Goal: Communication & Community: Answer question/provide support

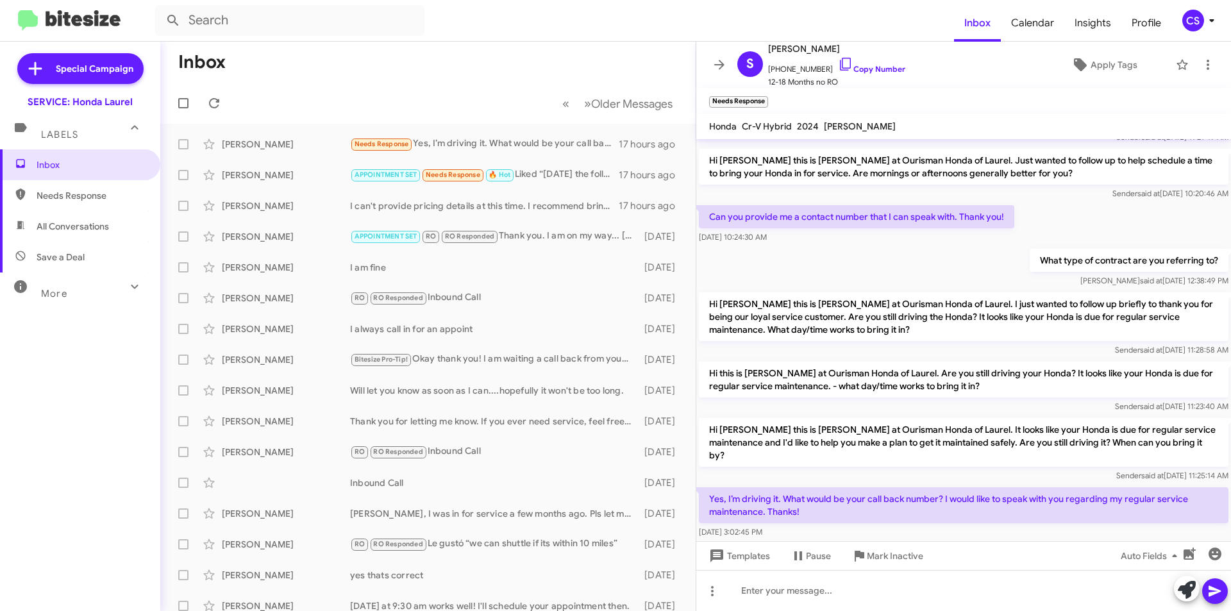
scroll to position [101, 0]
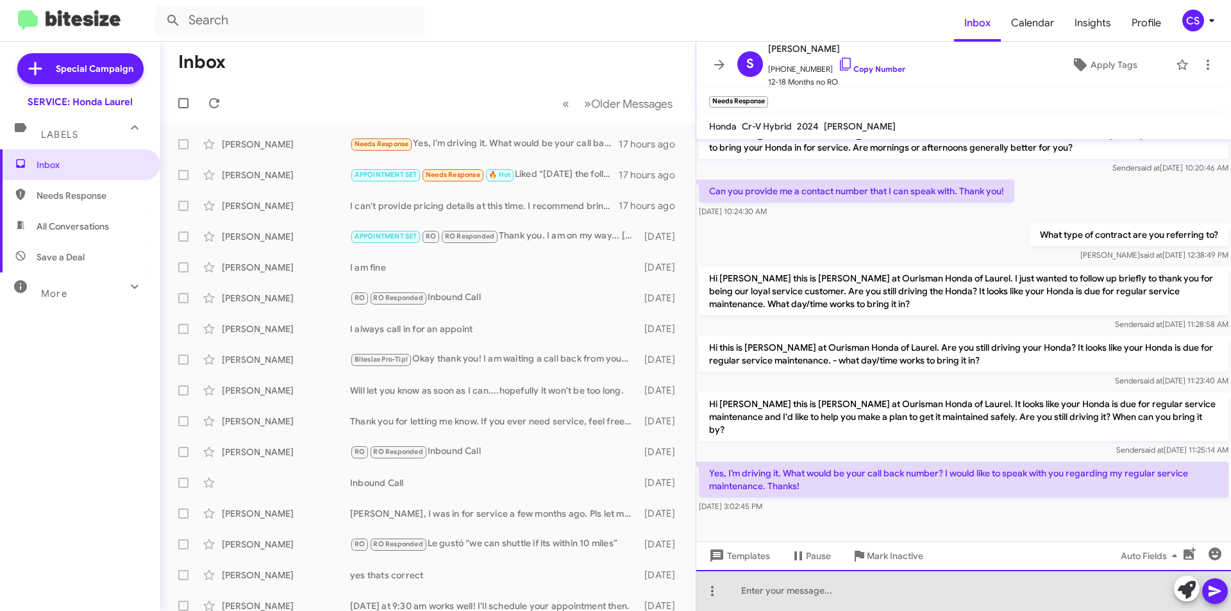
click at [813, 589] on div at bounding box center [963, 590] width 535 height 41
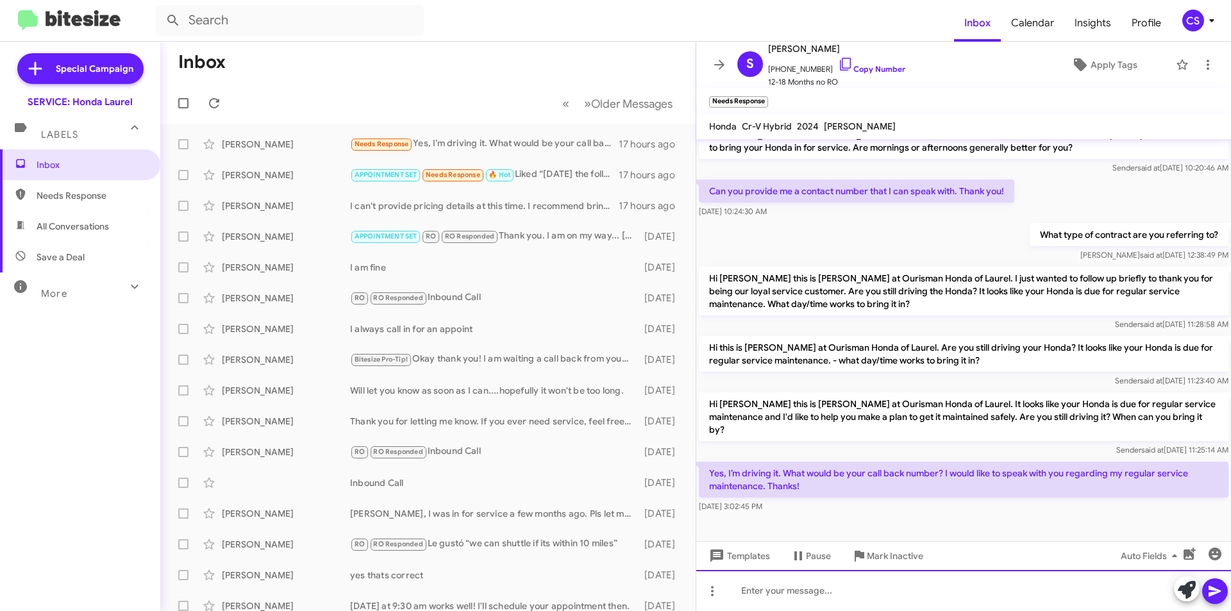
paste div
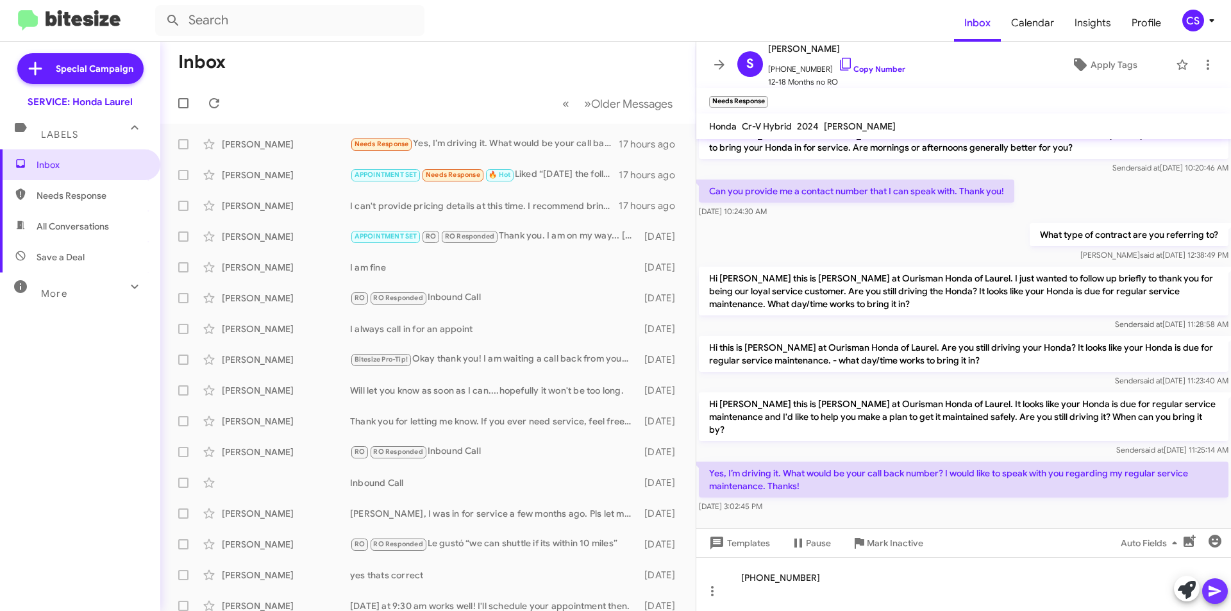
click at [1216, 592] on icon at bounding box center [1214, 591] width 12 height 11
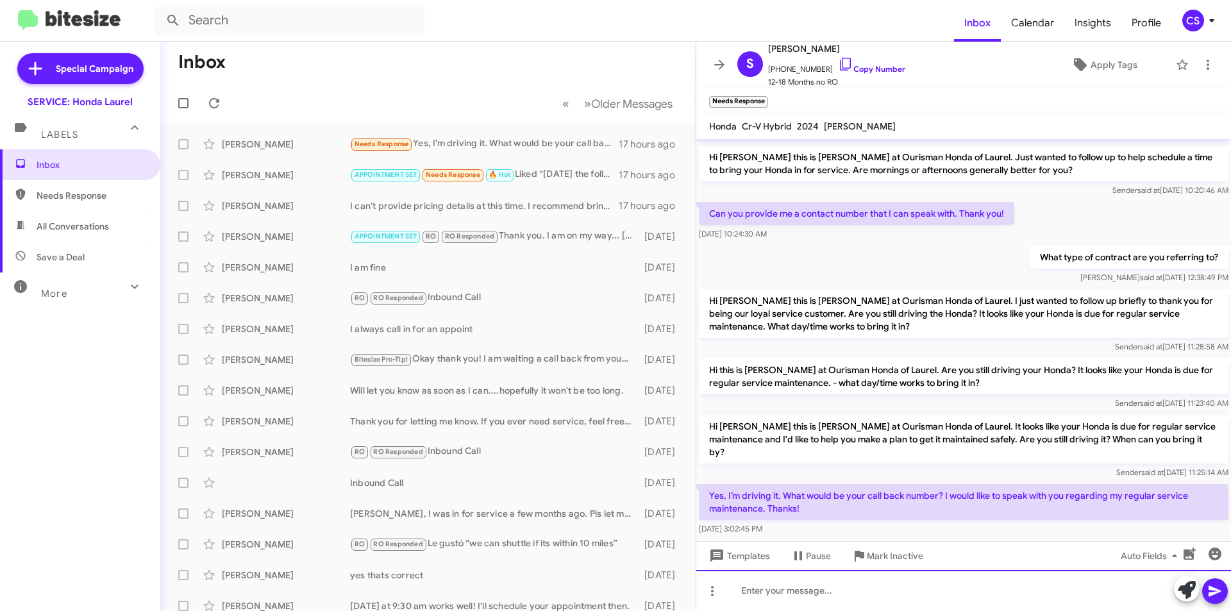
scroll to position [147, 0]
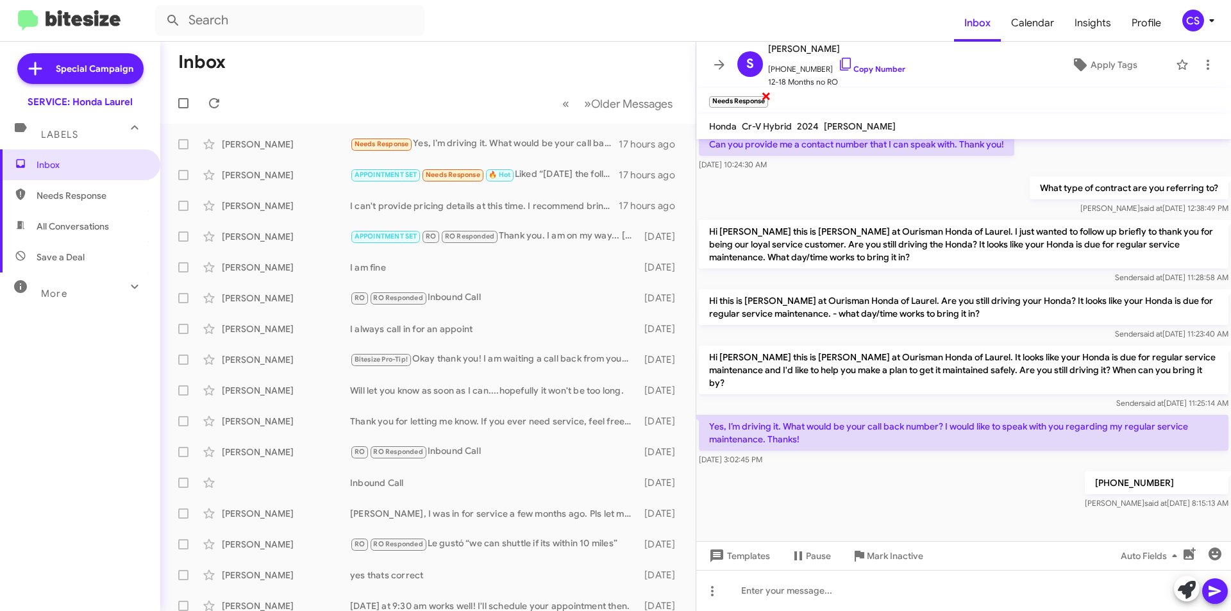
drag, startPoint x: 764, startPoint y: 95, endPoint x: 708, endPoint y: 64, distance: 63.7
click at [764, 94] on span "×" at bounding box center [766, 95] width 10 height 15
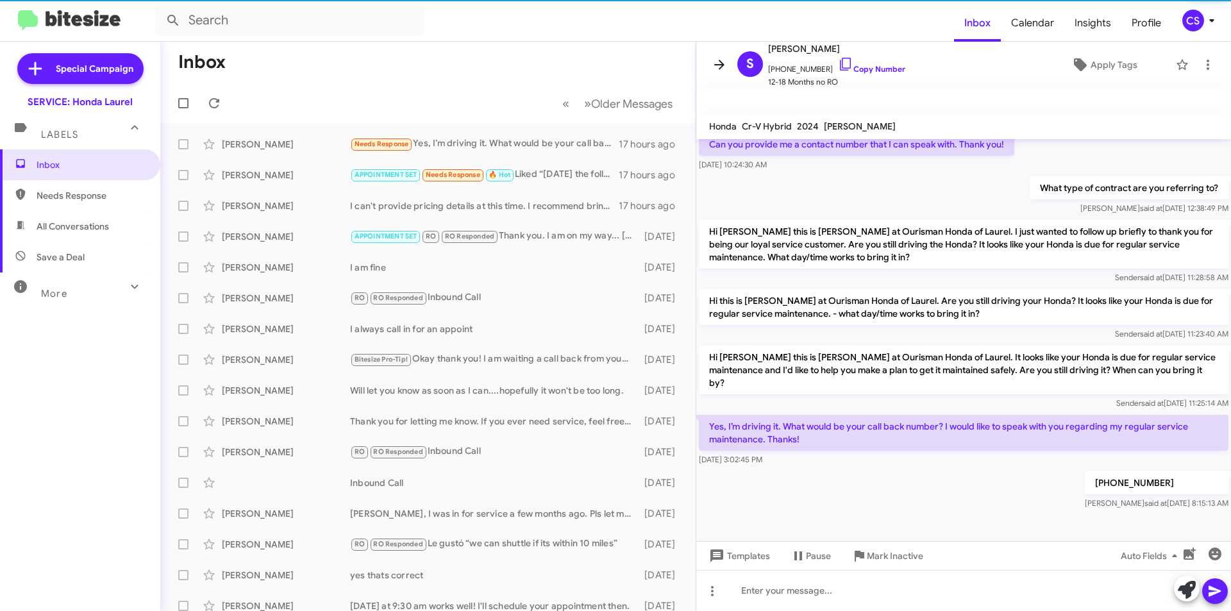
drag, startPoint x: 713, startPoint y: 63, endPoint x: 705, endPoint y: 62, distance: 7.8
click at [714, 62] on icon at bounding box center [719, 64] width 15 height 15
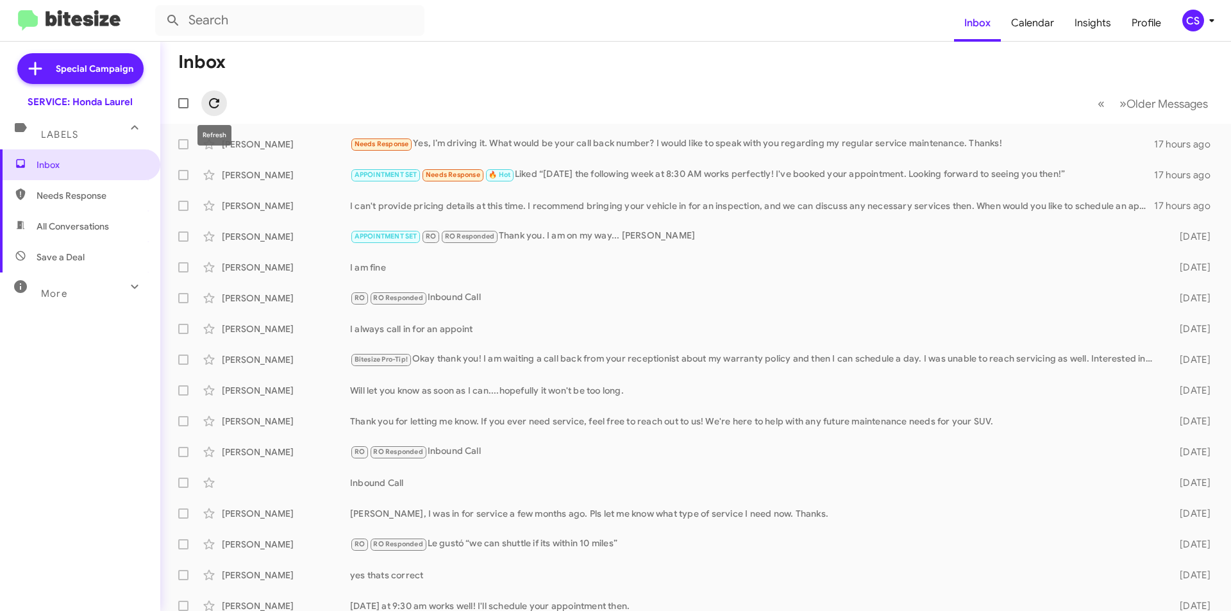
click at [214, 102] on icon at bounding box center [213, 103] width 15 height 15
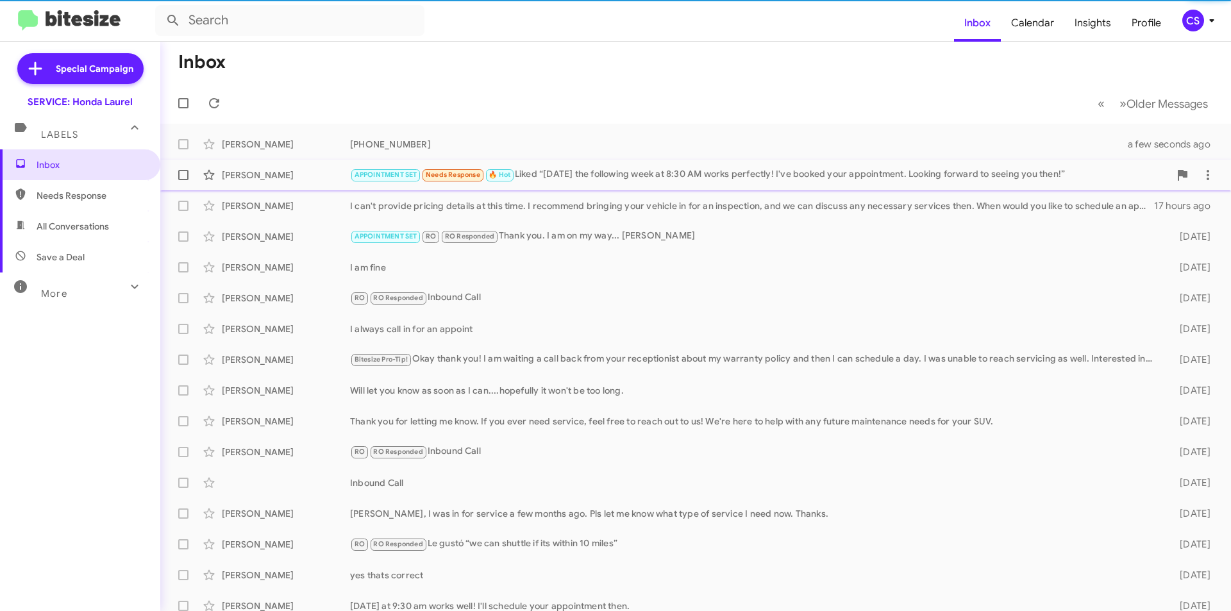
click at [656, 176] on div "APPOINTMENT SET Needs Response 🔥 Hot Liked “[DATE] the following week at 8:30 A…" at bounding box center [759, 174] width 819 height 15
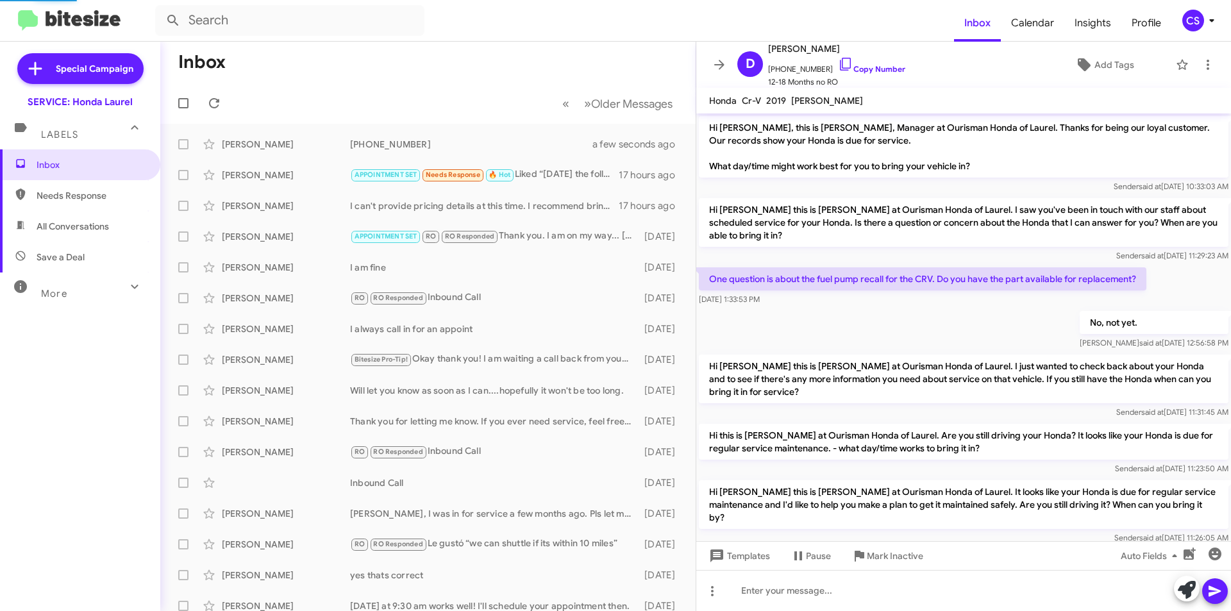
scroll to position [309, 0]
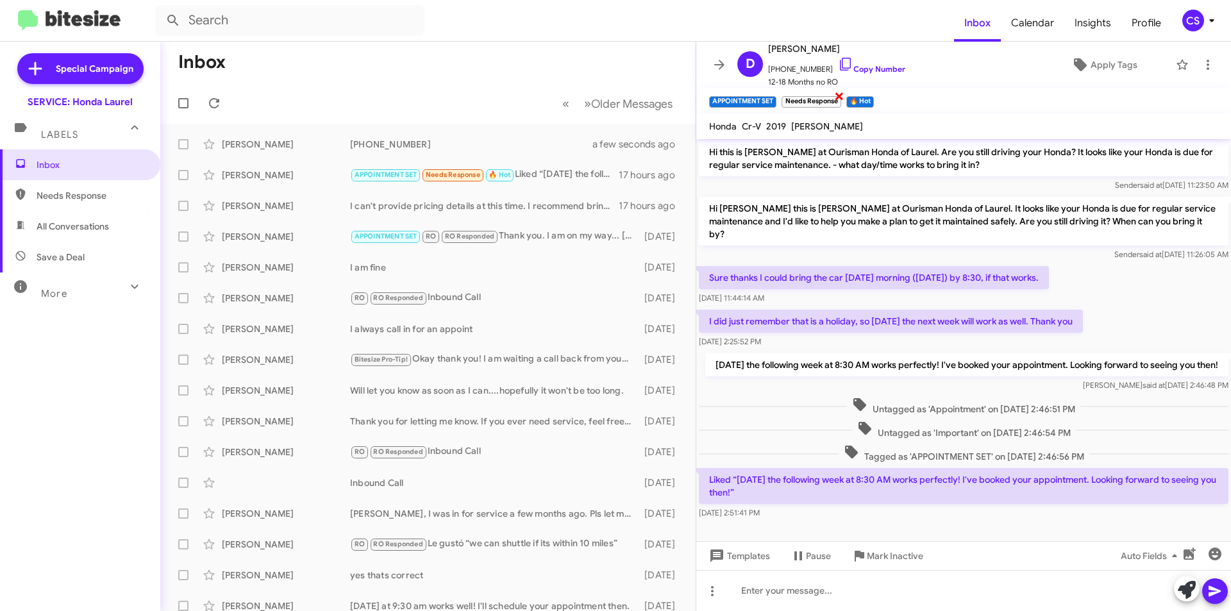
click at [839, 92] on span "×" at bounding box center [839, 95] width 10 height 15
click at [810, 96] on span "×" at bounding box center [808, 95] width 10 height 15
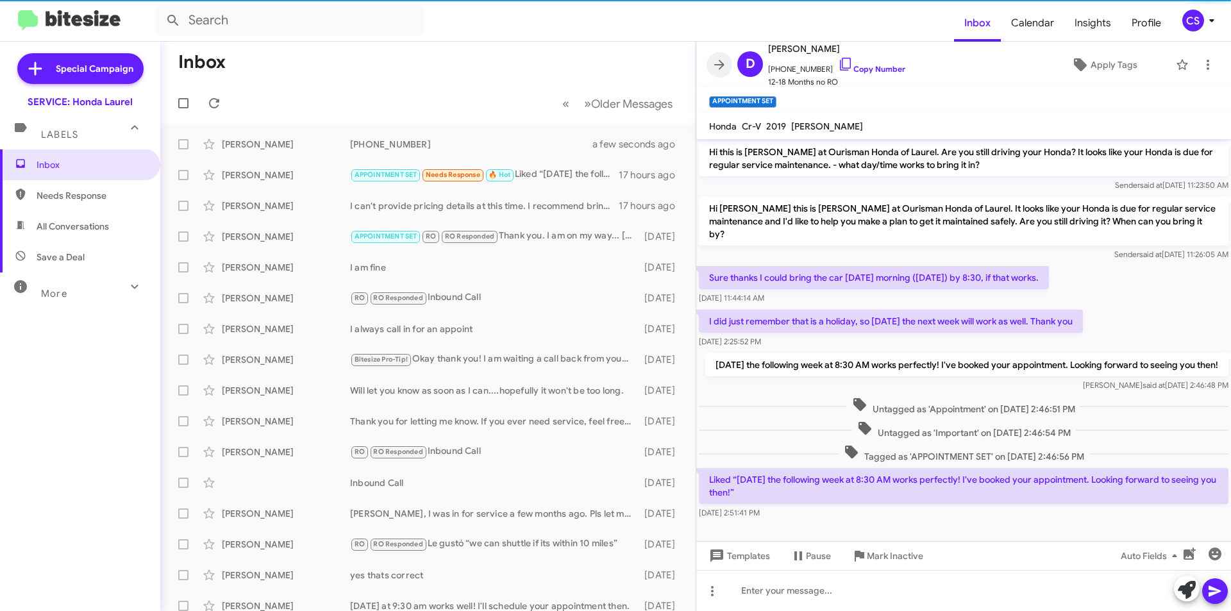
click at [721, 65] on icon at bounding box center [719, 65] width 10 height 10
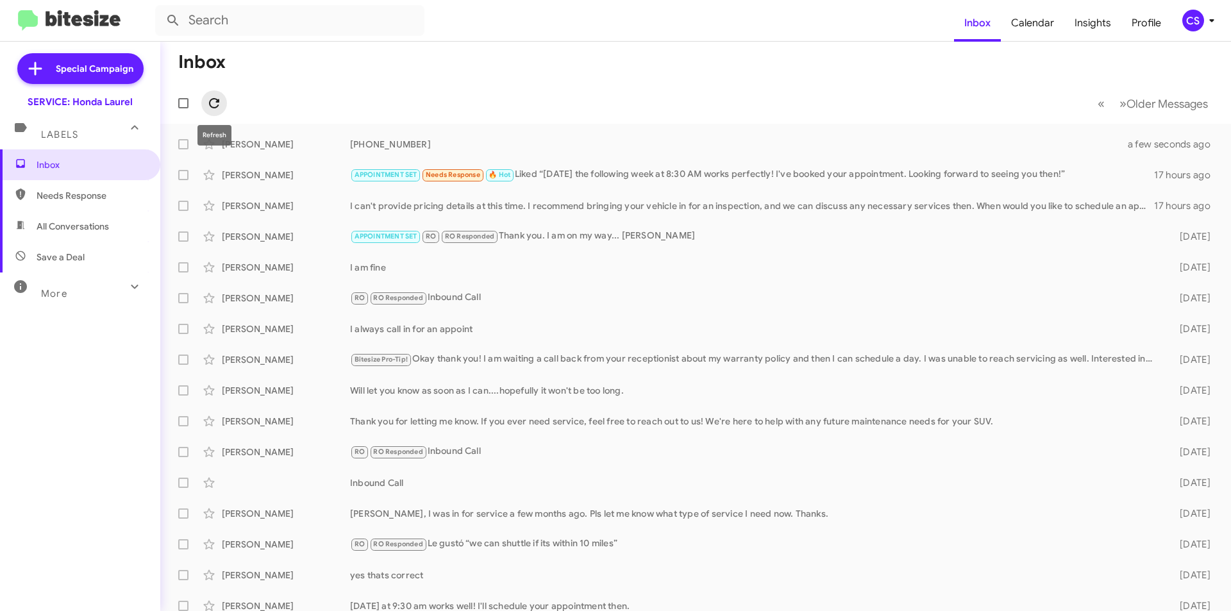
click at [208, 109] on icon at bounding box center [213, 103] width 15 height 15
